Goal: Information Seeking & Learning: Check status

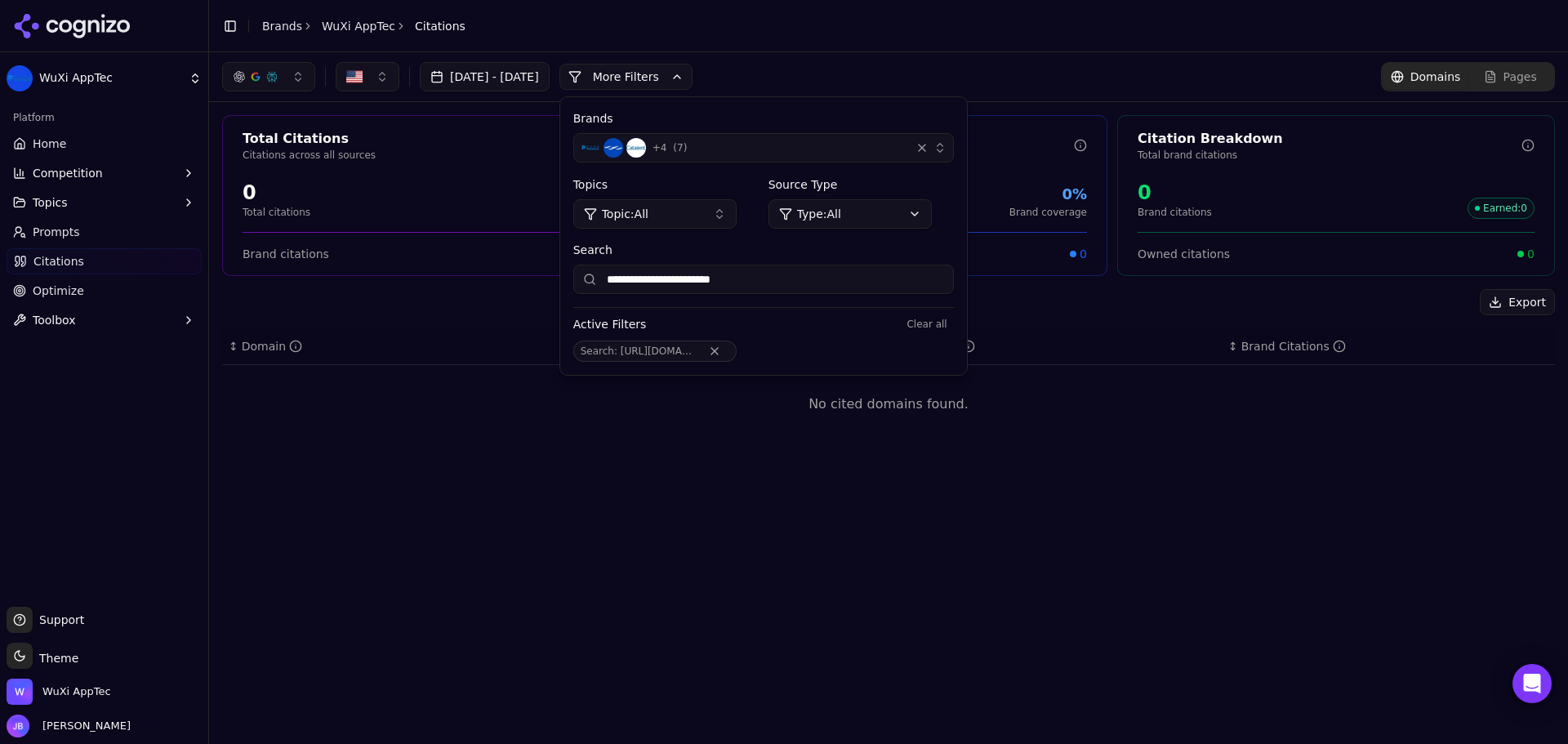
click at [549, 78] on button "[DATE] - [DATE]" at bounding box center [485, 76] width 130 height 29
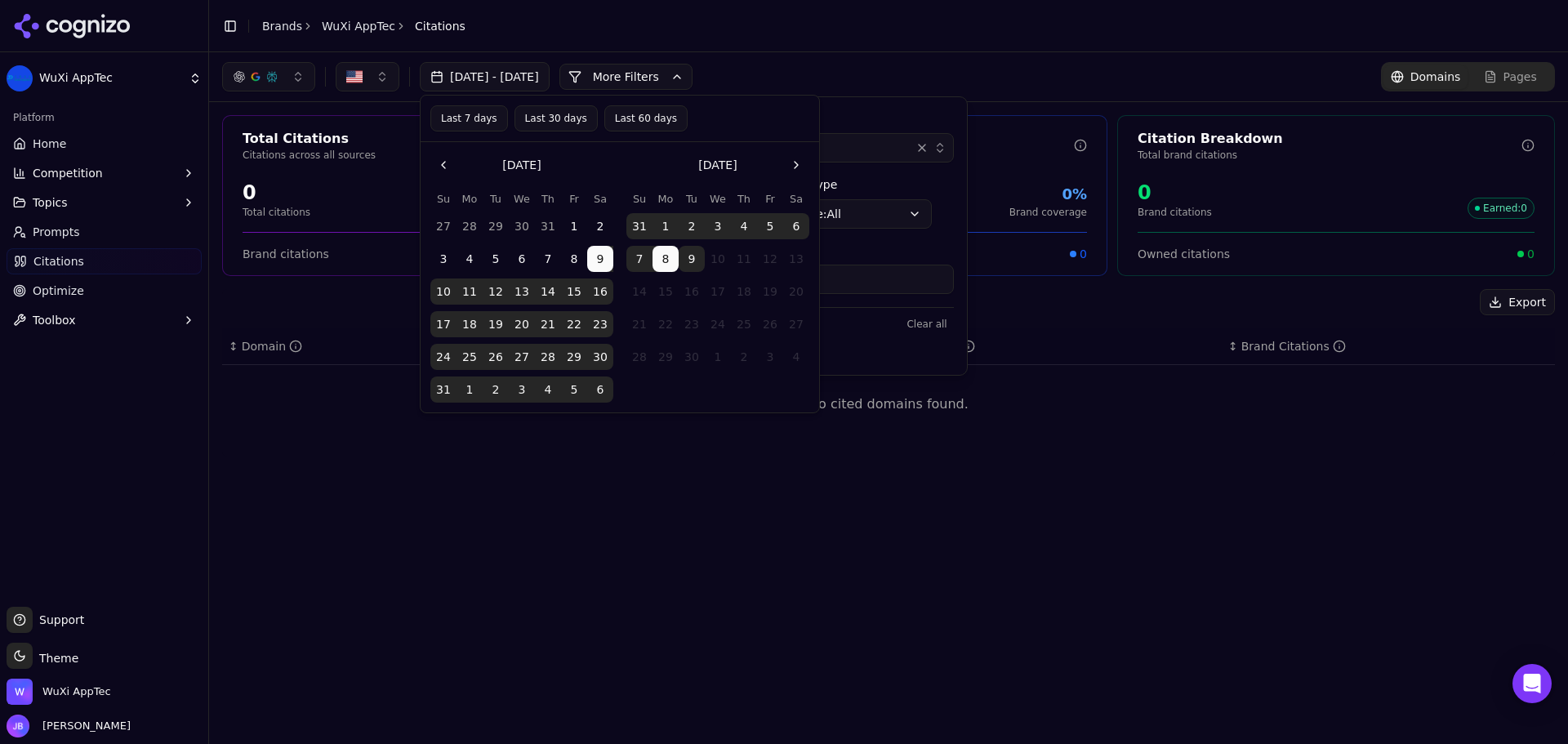
click at [1097, 49] on header "Toggle Sidebar Brands WuXi AppTec Citations" at bounding box center [888, 26] width 1359 height 52
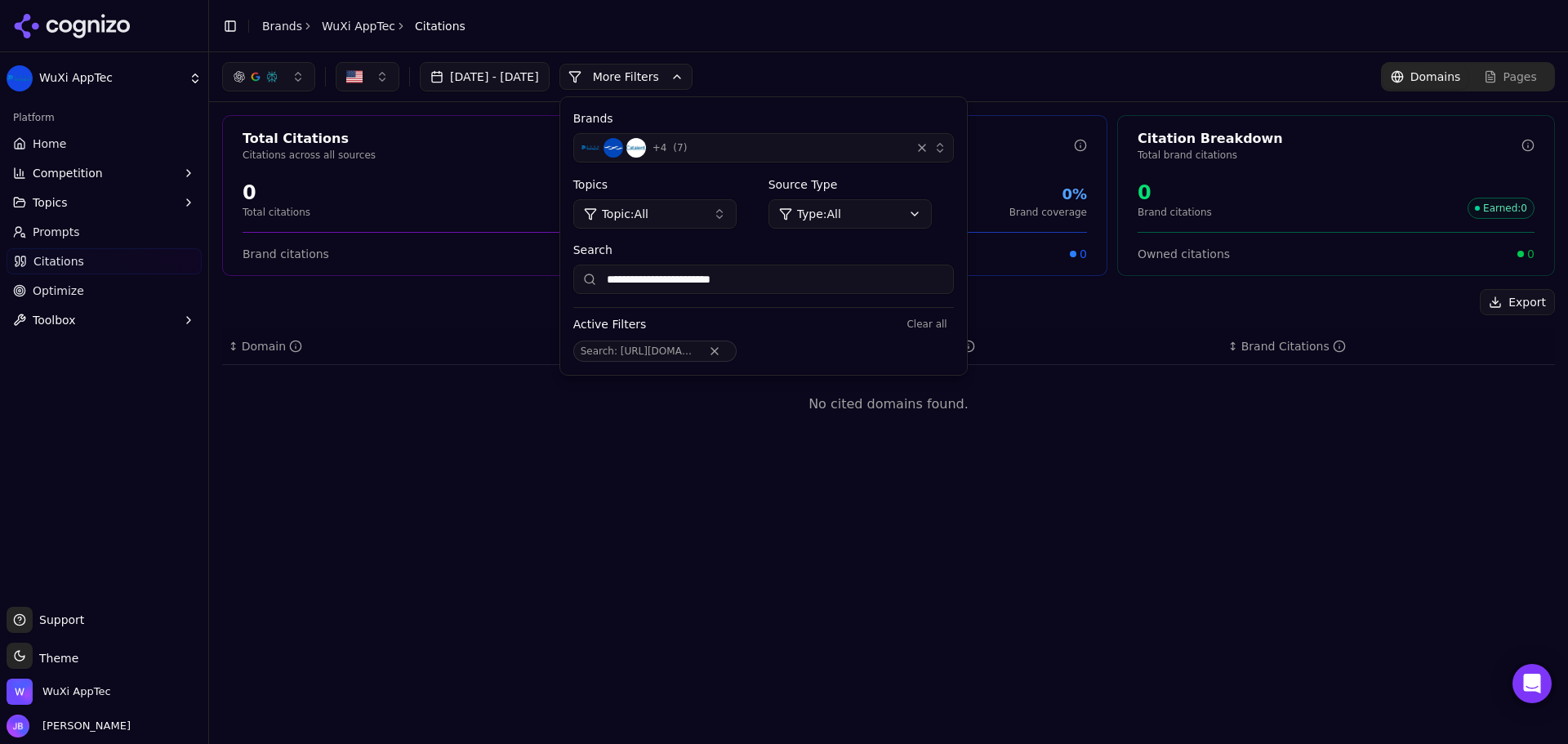
drag, startPoint x: 95, startPoint y: 148, endPoint x: 1196, endPoint y: 604, distance: 1191.7
click at [95, 148] on link "Home" at bounding box center [104, 143] width 195 height 26
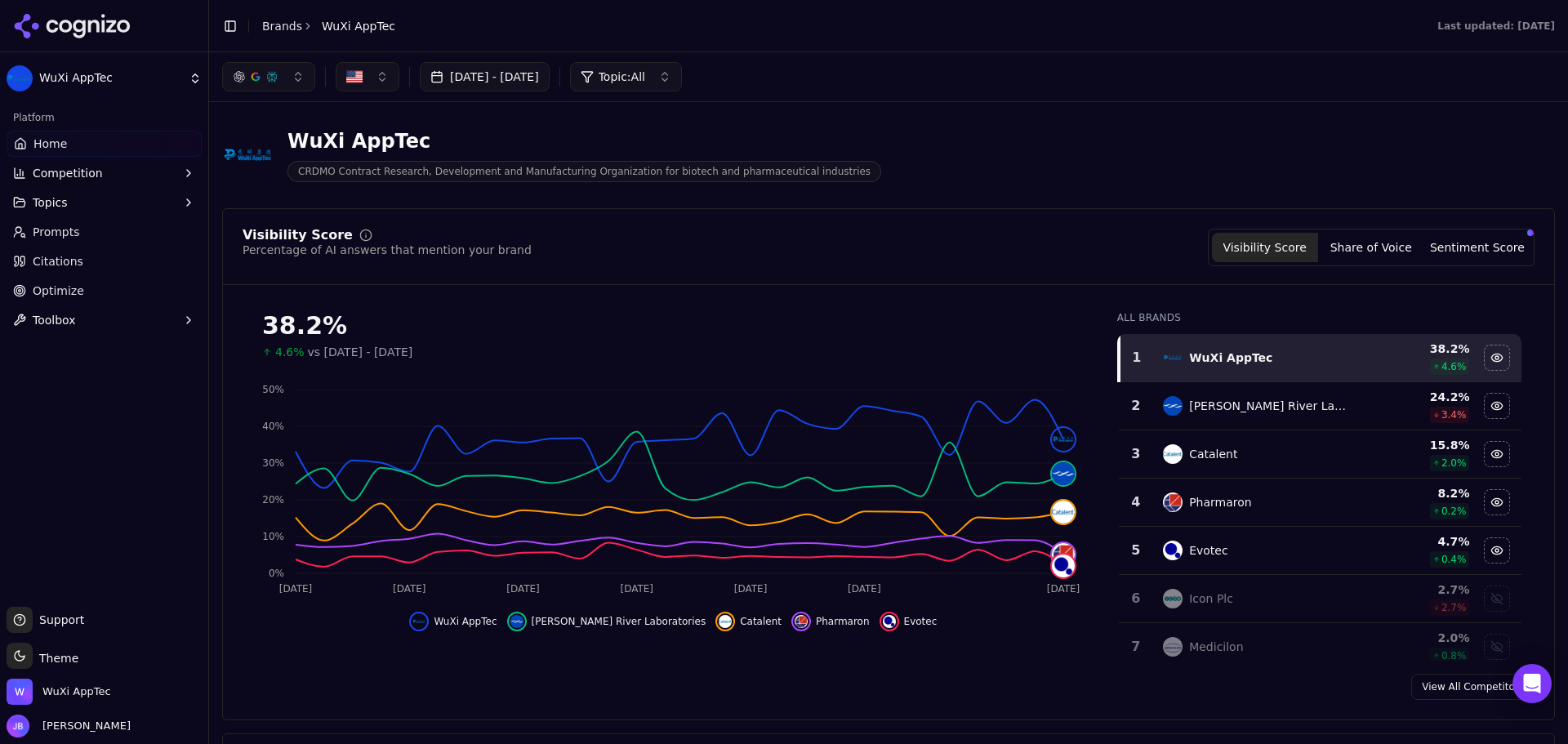
click at [90, 261] on link "Citations" at bounding box center [104, 261] width 195 height 26
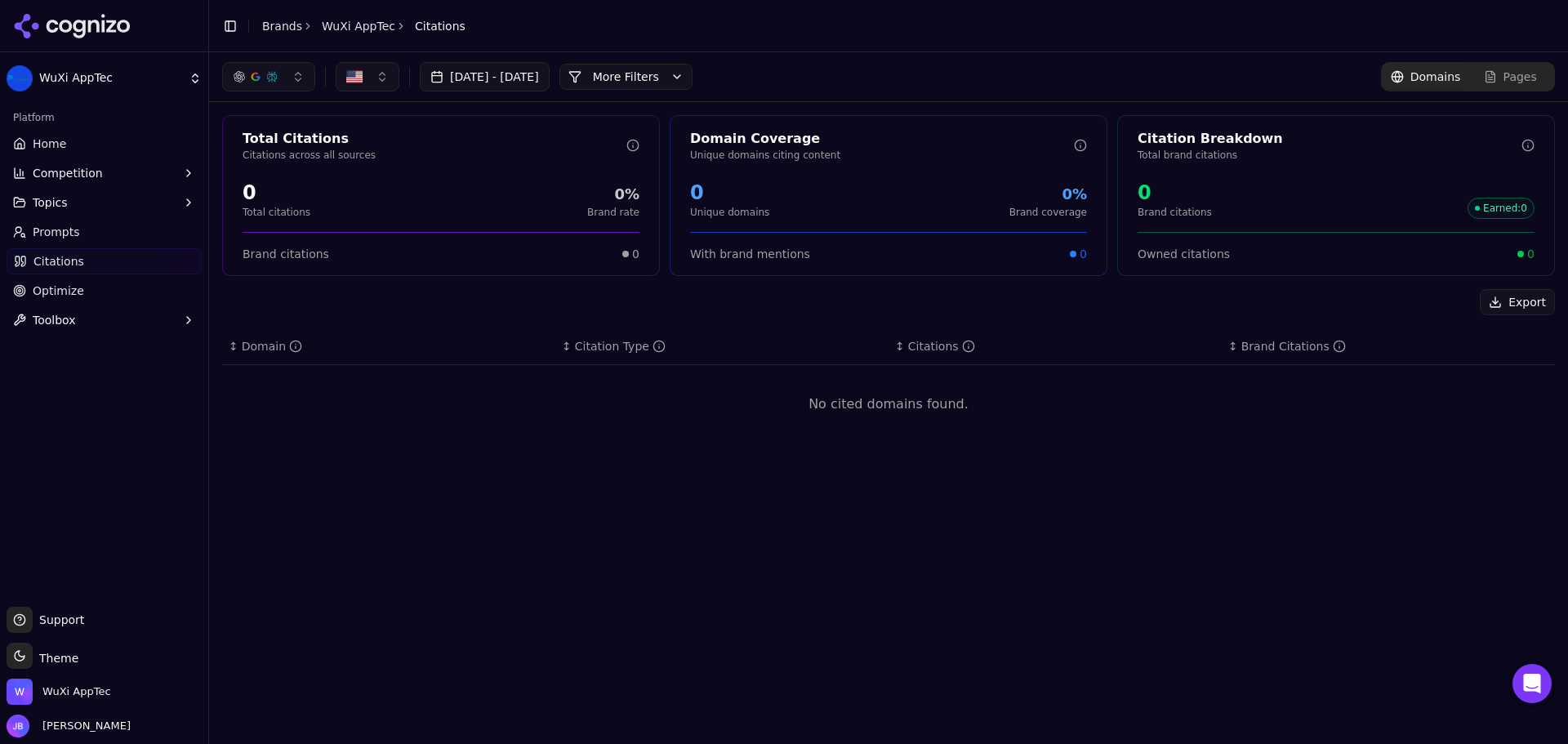
click at [549, 72] on button "[DATE] - [DATE]" at bounding box center [485, 76] width 130 height 29
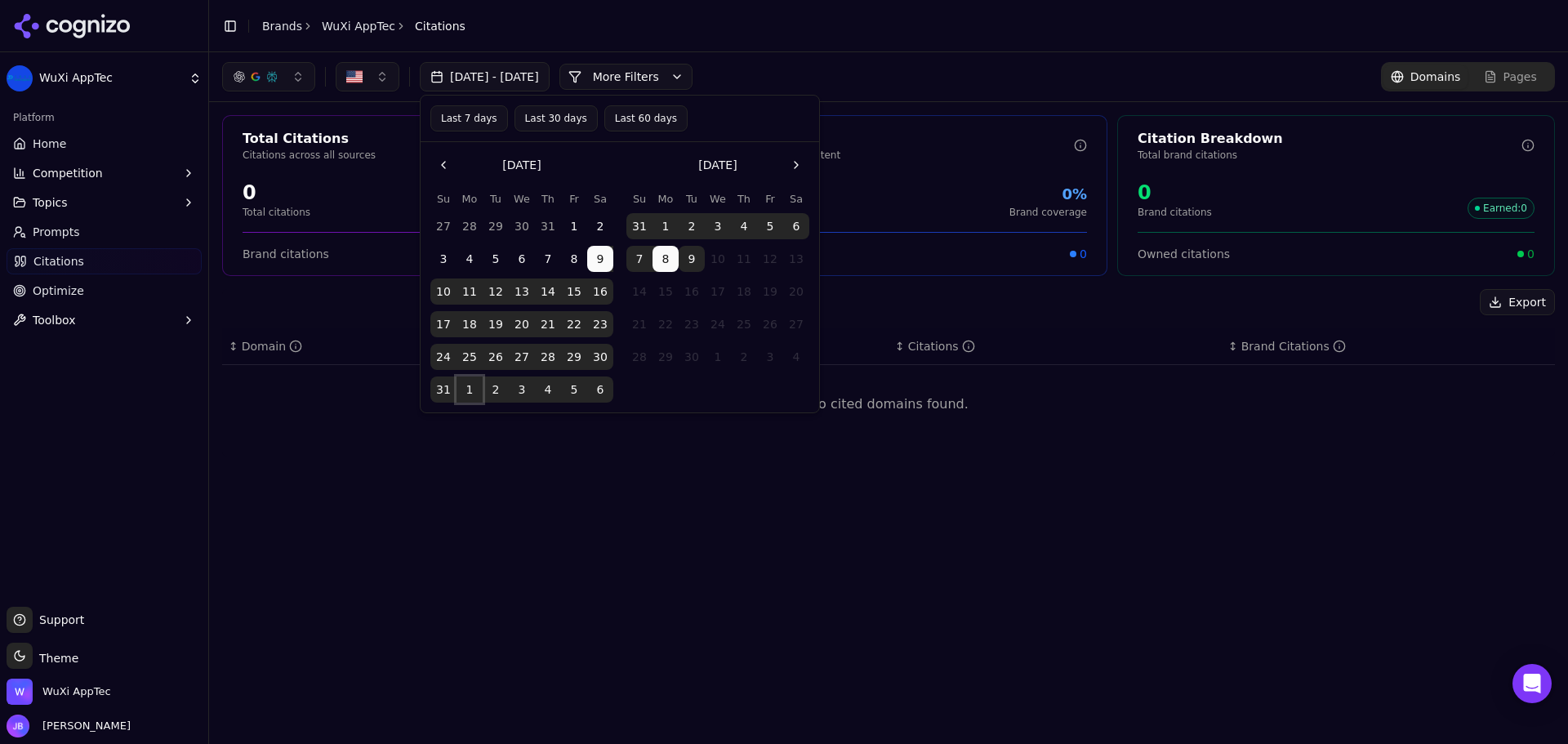
click at [465, 393] on button "1" at bounding box center [469, 389] width 26 height 26
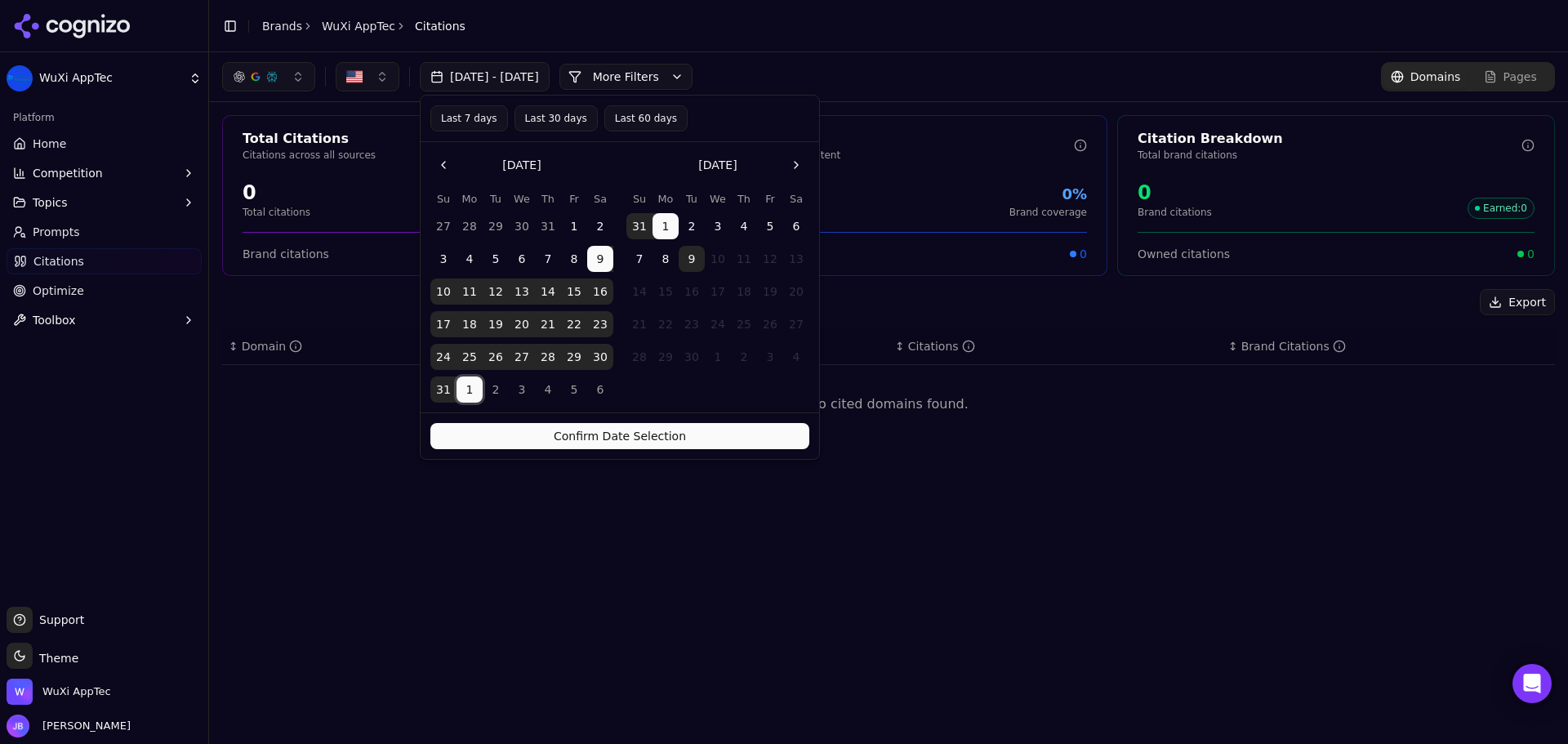
click at [688, 261] on button "9" at bounding box center [691, 258] width 26 height 26
click at [697, 433] on button "Confirm Date Selection" at bounding box center [620, 436] width 379 height 26
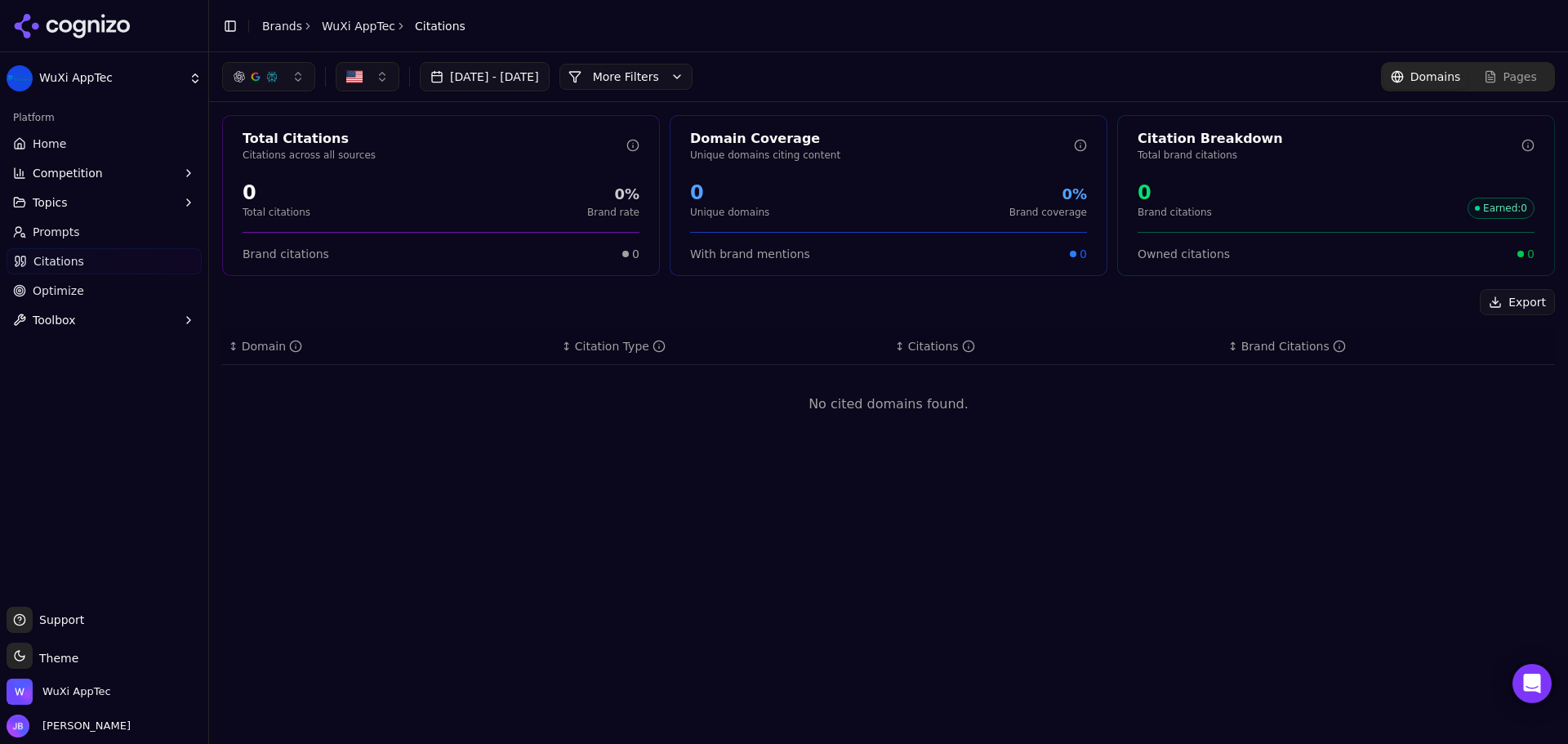
click at [531, 81] on button "[DATE] - [DATE]" at bounding box center [485, 76] width 130 height 29
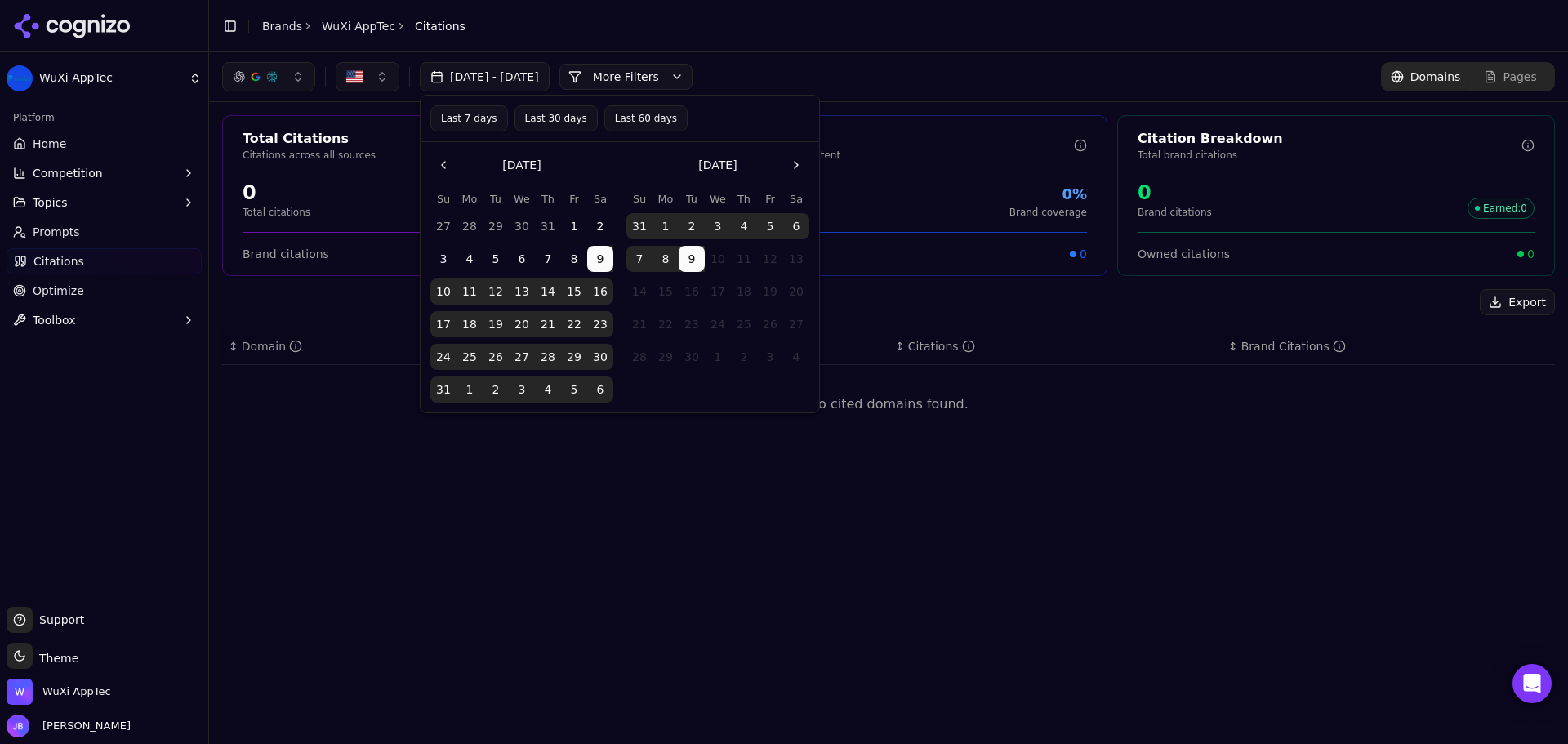
click at [1018, 85] on div "[DATE] - [DATE] More More Filters Domains Pages" at bounding box center [889, 76] width 1333 height 29
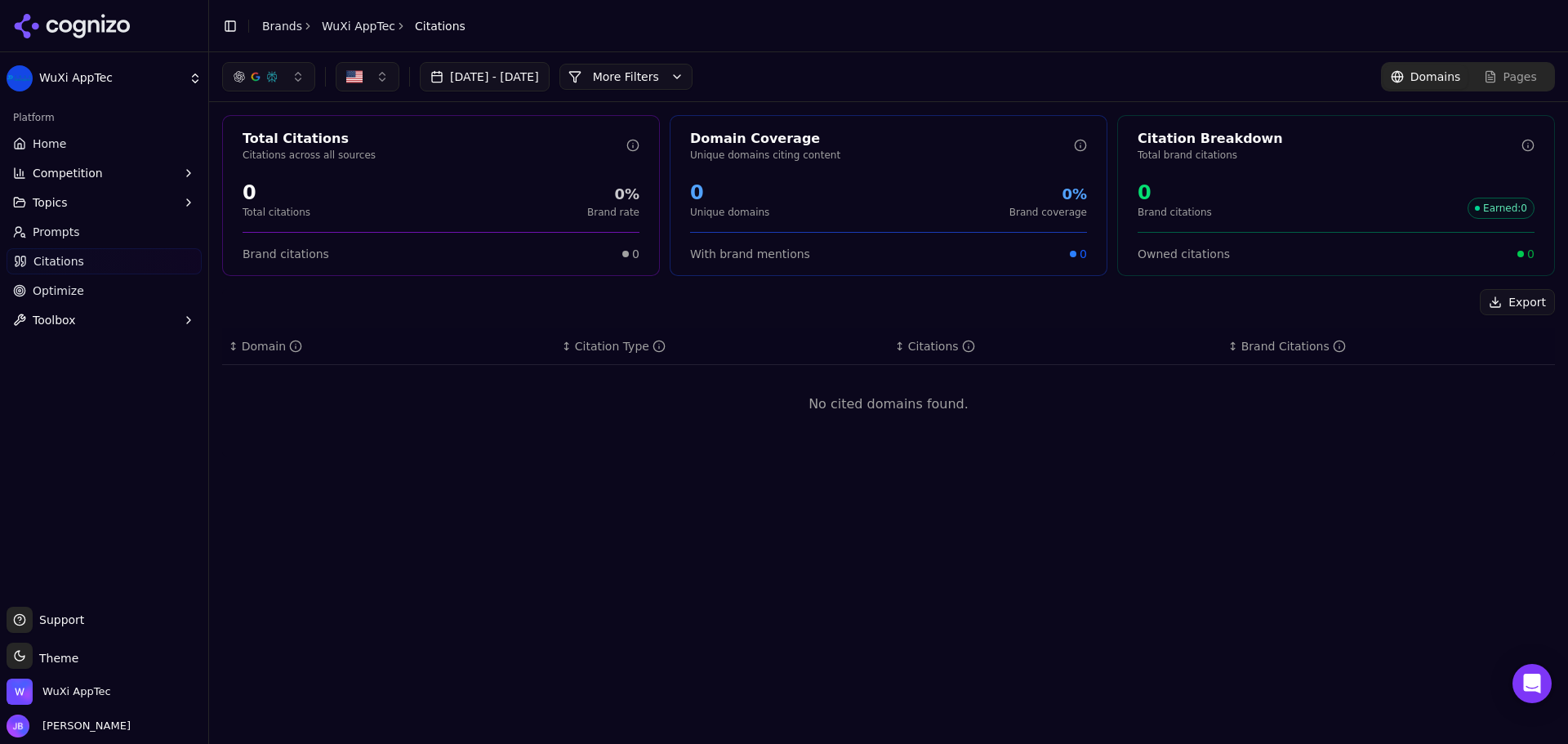
click at [541, 81] on button "[DATE] - [DATE]" at bounding box center [485, 76] width 130 height 29
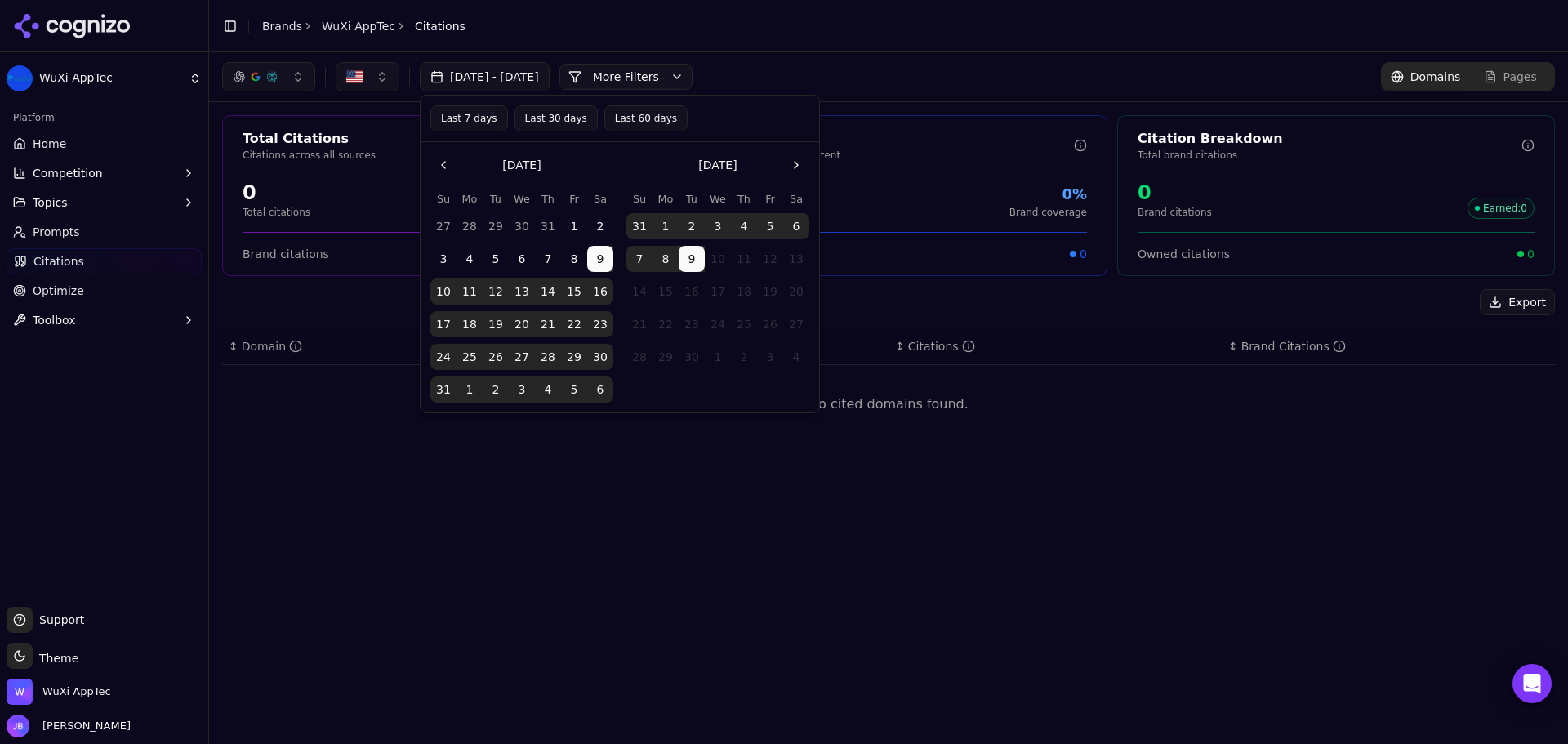
click at [667, 86] on button "More Filters" at bounding box center [626, 76] width 133 height 26
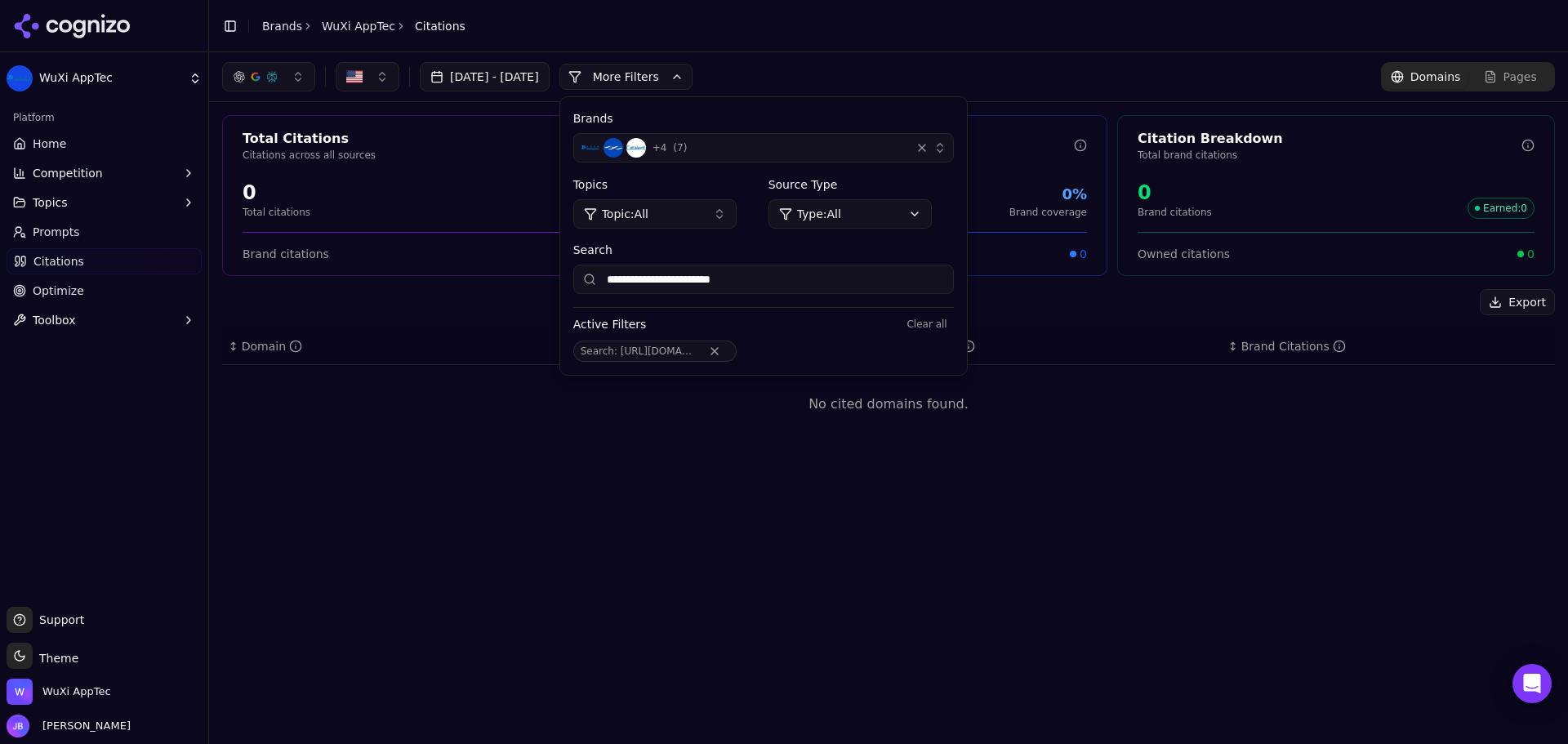
drag, startPoint x: 672, startPoint y: 275, endPoint x: 449, endPoint y: 250, distance: 224.4
click at [449, 250] on div "**********" at bounding box center [888, 398] width 1359 height 692
click at [729, 354] on button "Remove Search filter" at bounding box center [714, 351] width 29 height 13
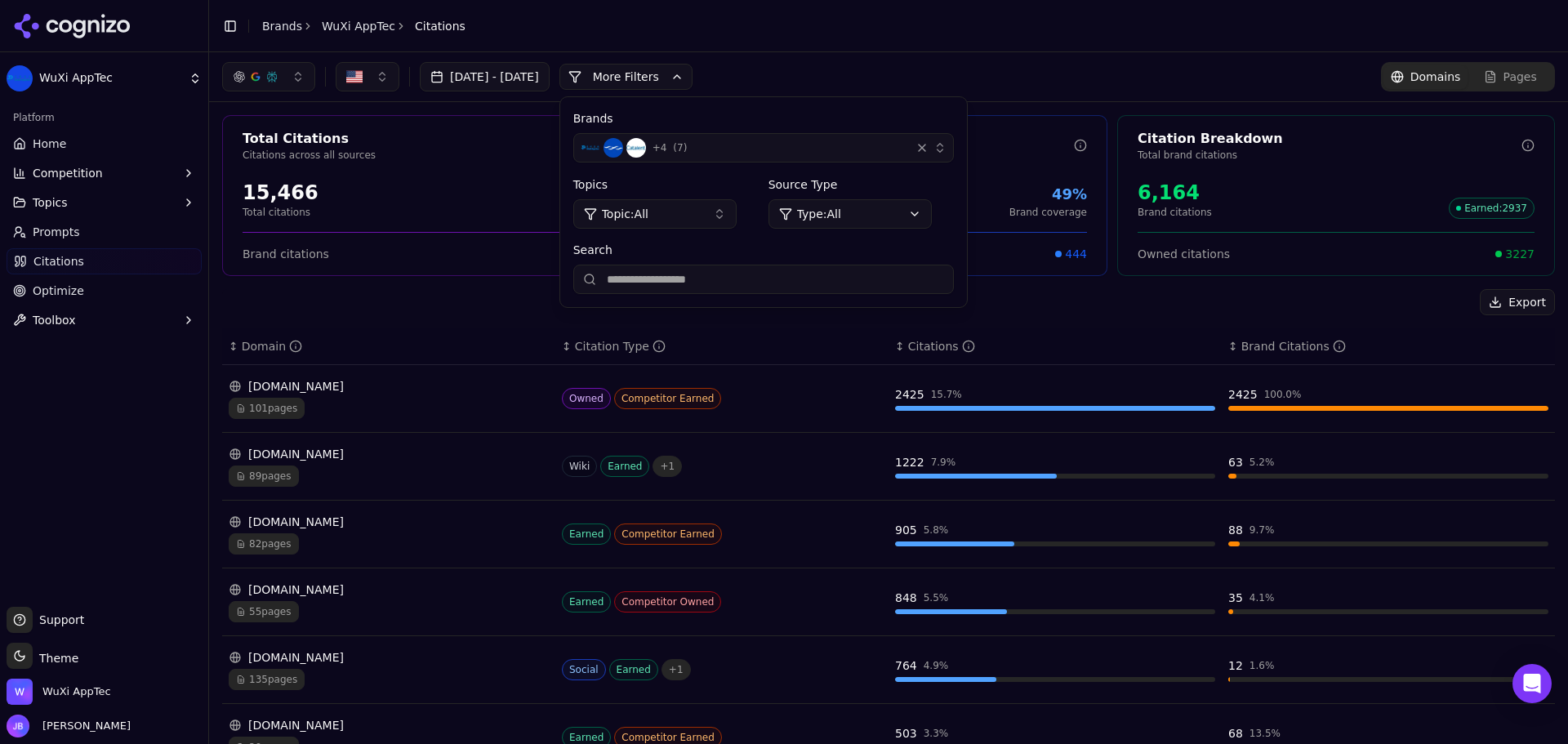
click at [758, 277] on input "Search" at bounding box center [764, 279] width 381 height 29
type input "********"
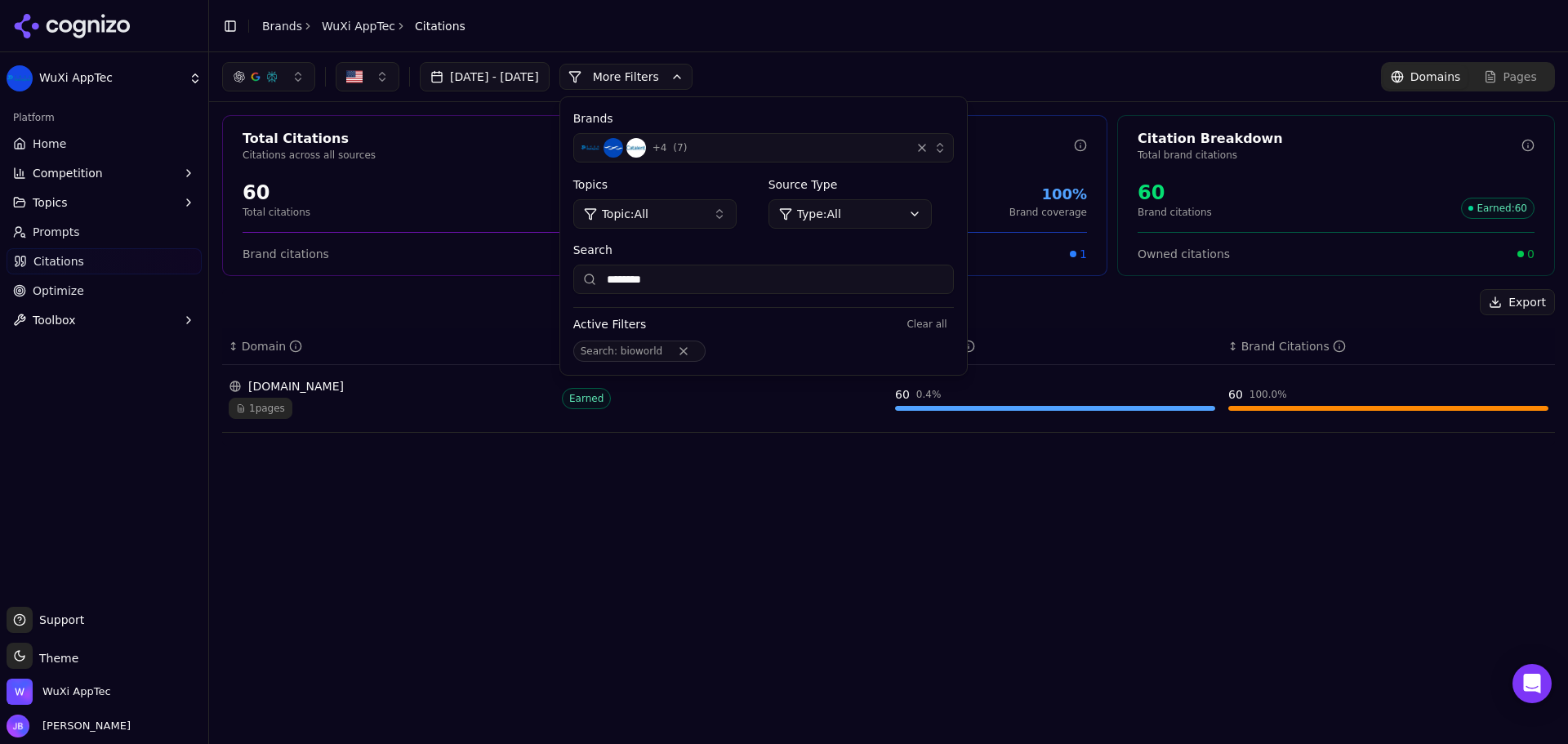
click at [848, 421] on td "Earned" at bounding box center [721, 398] width 333 height 68
click at [962, 46] on header "Toggle Sidebar Brands WuXi AppTec Citations" at bounding box center [888, 26] width 1359 height 52
click at [693, 75] on button "More Filters" at bounding box center [626, 76] width 133 height 26
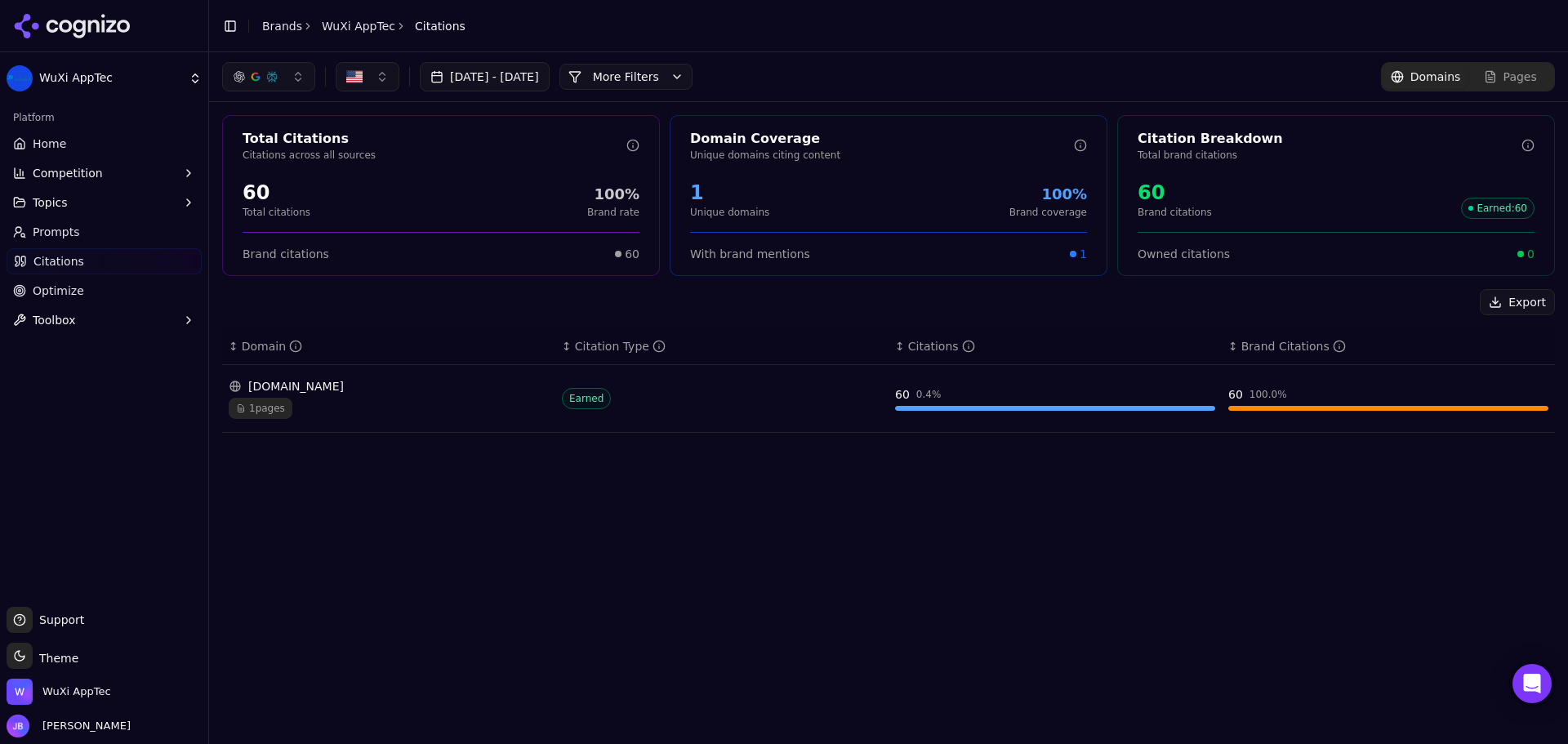
click at [792, 393] on div "Earned" at bounding box center [722, 398] width 320 height 21
click at [1093, 419] on td "60 0.4 %" at bounding box center [1055, 398] width 333 height 68
click at [1090, 389] on div "60 0.4 %" at bounding box center [1055, 394] width 320 height 16
click at [1111, 409] on div "Data table" at bounding box center [1055, 408] width 320 height 5
click at [895, 443] on div "Export ↕ Domain ↕ Citation Type ↕ Citations ↕ Brand Citations [DOMAIN_NAME] 1 p…" at bounding box center [889, 367] width 1333 height 157
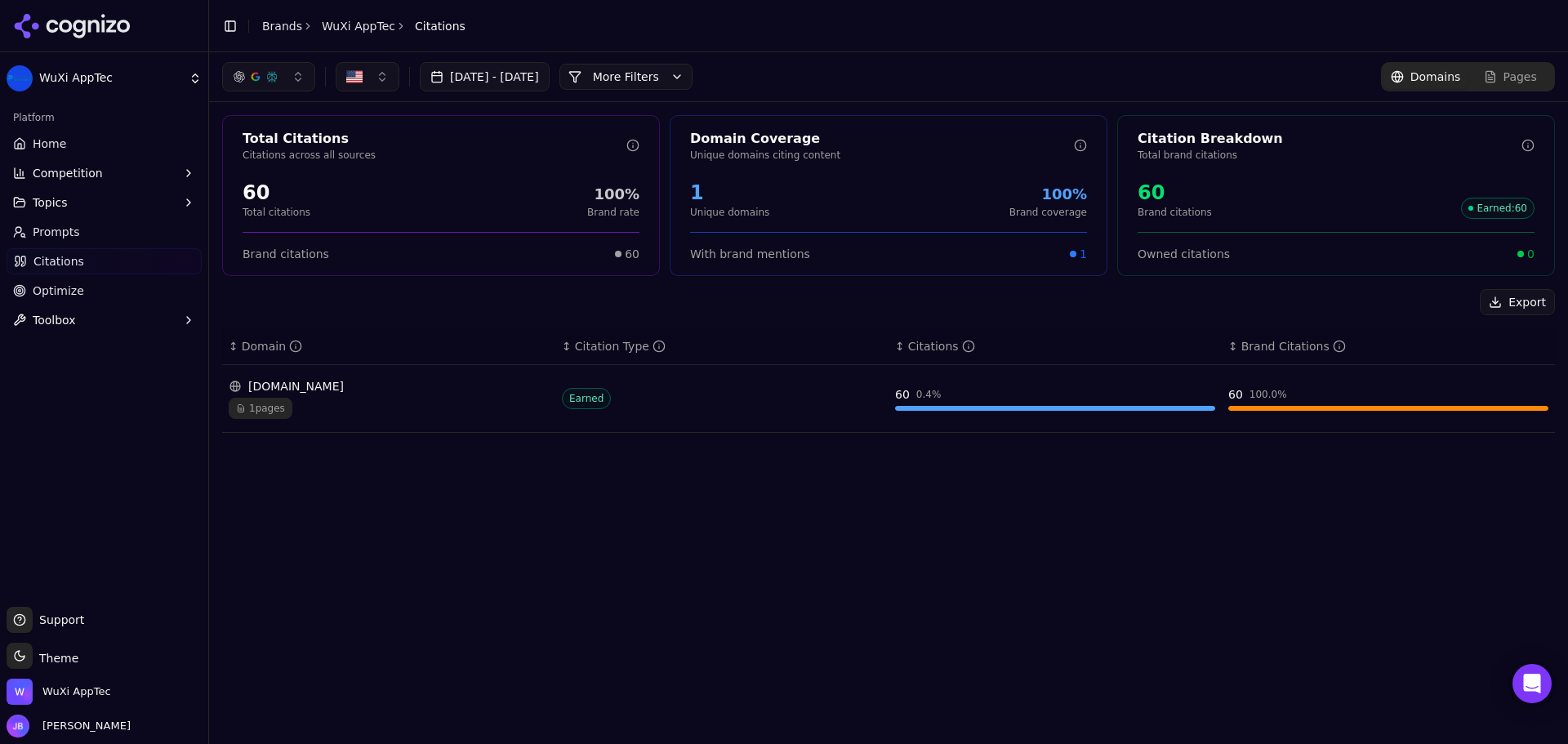
click at [895, 402] on div "60" at bounding box center [902, 394] width 15 height 16
click at [613, 429] on td "Earned" at bounding box center [721, 398] width 333 height 68
click at [325, 403] on div "1 pages" at bounding box center [389, 408] width 320 height 21
